Goal: Information Seeking & Learning: Learn about a topic

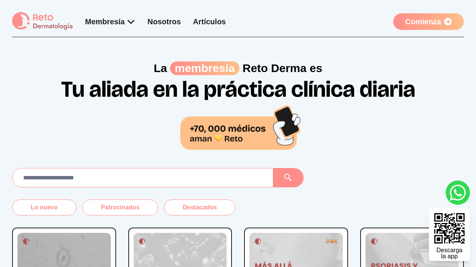
click at [46, 20] on img at bounding box center [42, 21] width 61 height 19
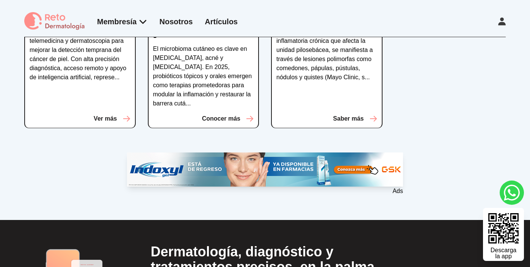
scroll to position [272, 0]
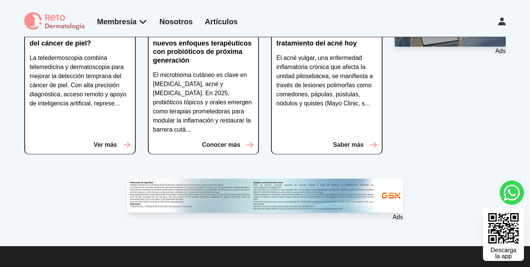
click at [220, 20] on link "Artículos" at bounding box center [221, 21] width 33 height 8
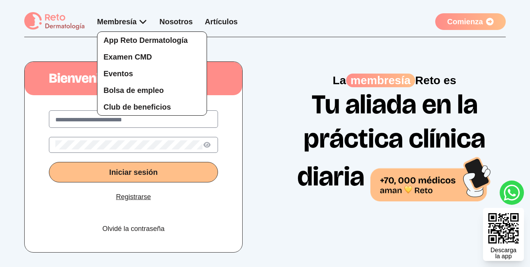
click at [130, 20] on div "App Reto Dermatología Examen CMD Eventos Bolsa de empleo Club de beneficios" at bounding box center [122, 65] width 50 height 99
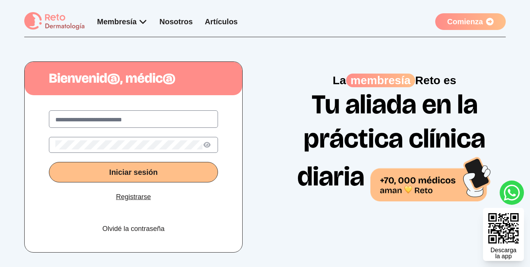
click at [214, 21] on link "Artículos" at bounding box center [221, 21] width 33 height 8
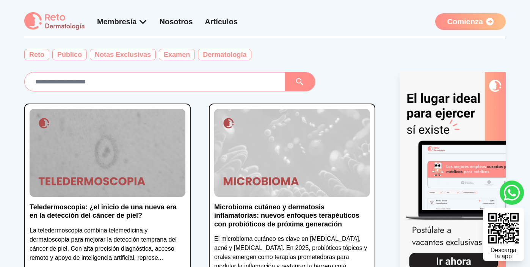
click at [259, 148] on img at bounding box center [292, 153] width 156 height 88
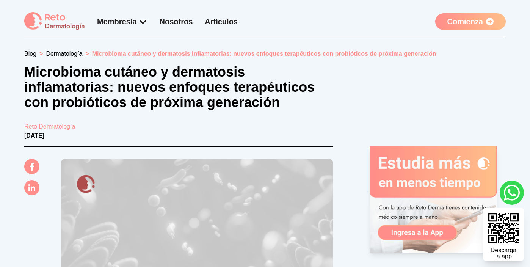
click at [60, 54] on link "Dermatología" at bounding box center [64, 53] width 36 height 6
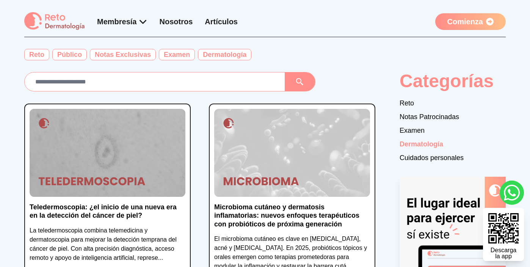
click at [308, 169] on img at bounding box center [292, 153] width 156 height 88
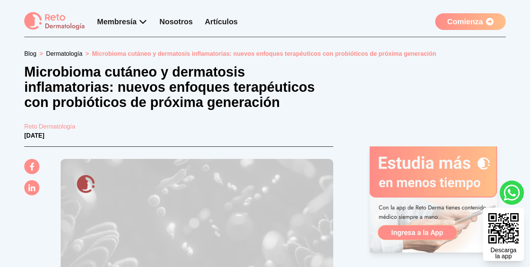
click at [27, 53] on link "Blog" at bounding box center [30, 53] width 12 height 6
click at [30, 55] on link "Blog" at bounding box center [30, 53] width 12 height 6
click at [234, 17] on link "Artículos" at bounding box center [221, 21] width 33 height 8
click at [226, 22] on link "Artículos" at bounding box center [221, 21] width 33 height 8
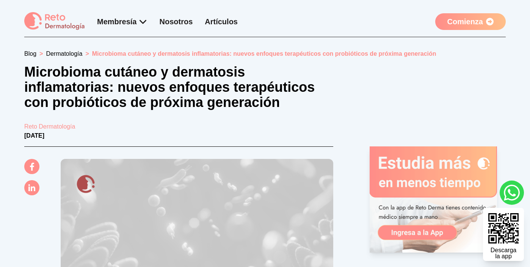
click at [28, 54] on link "Blog" at bounding box center [30, 53] width 12 height 6
